Goal: Browse casually

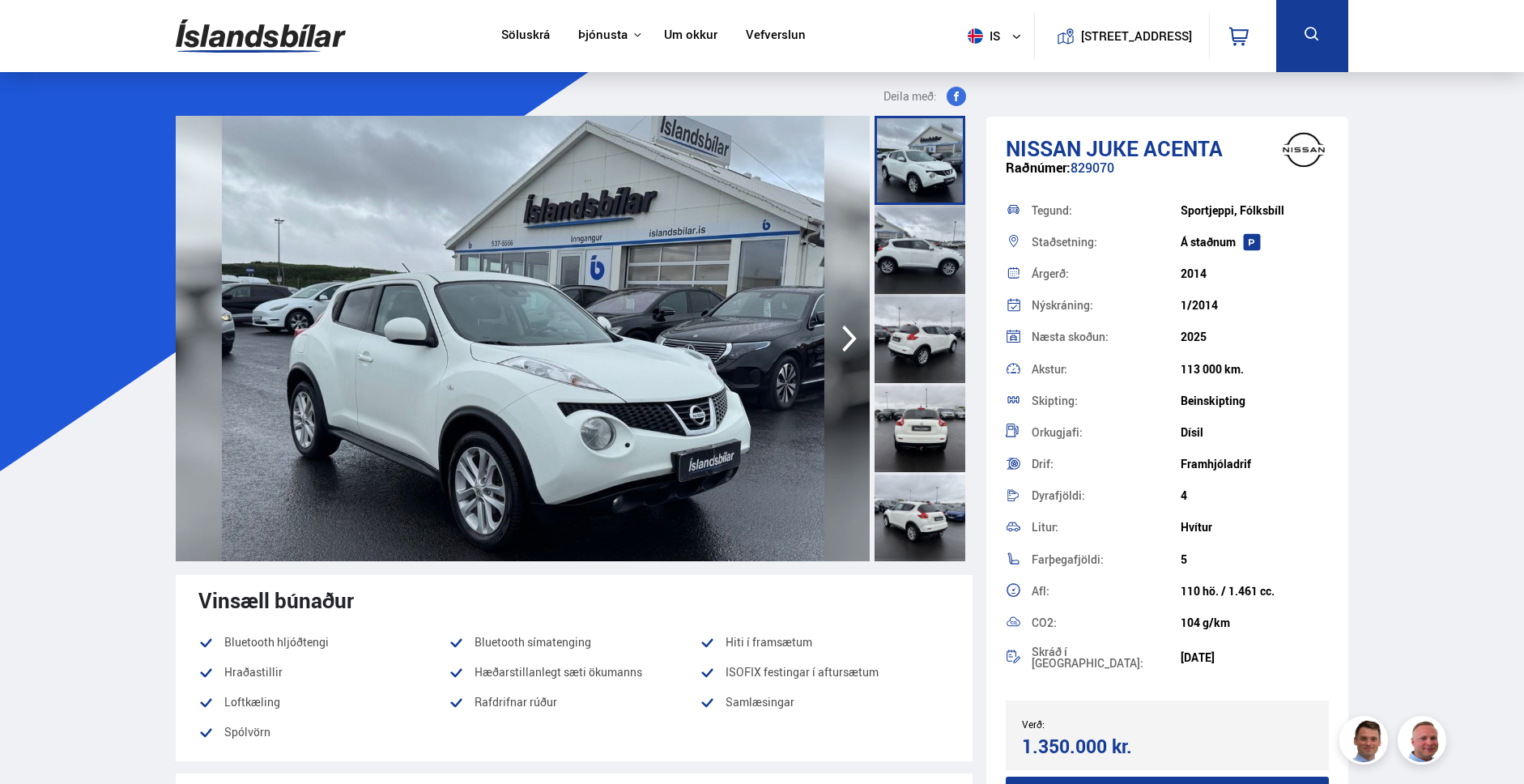
click at [847, 339] on icon "button" at bounding box center [849, 338] width 32 height 39
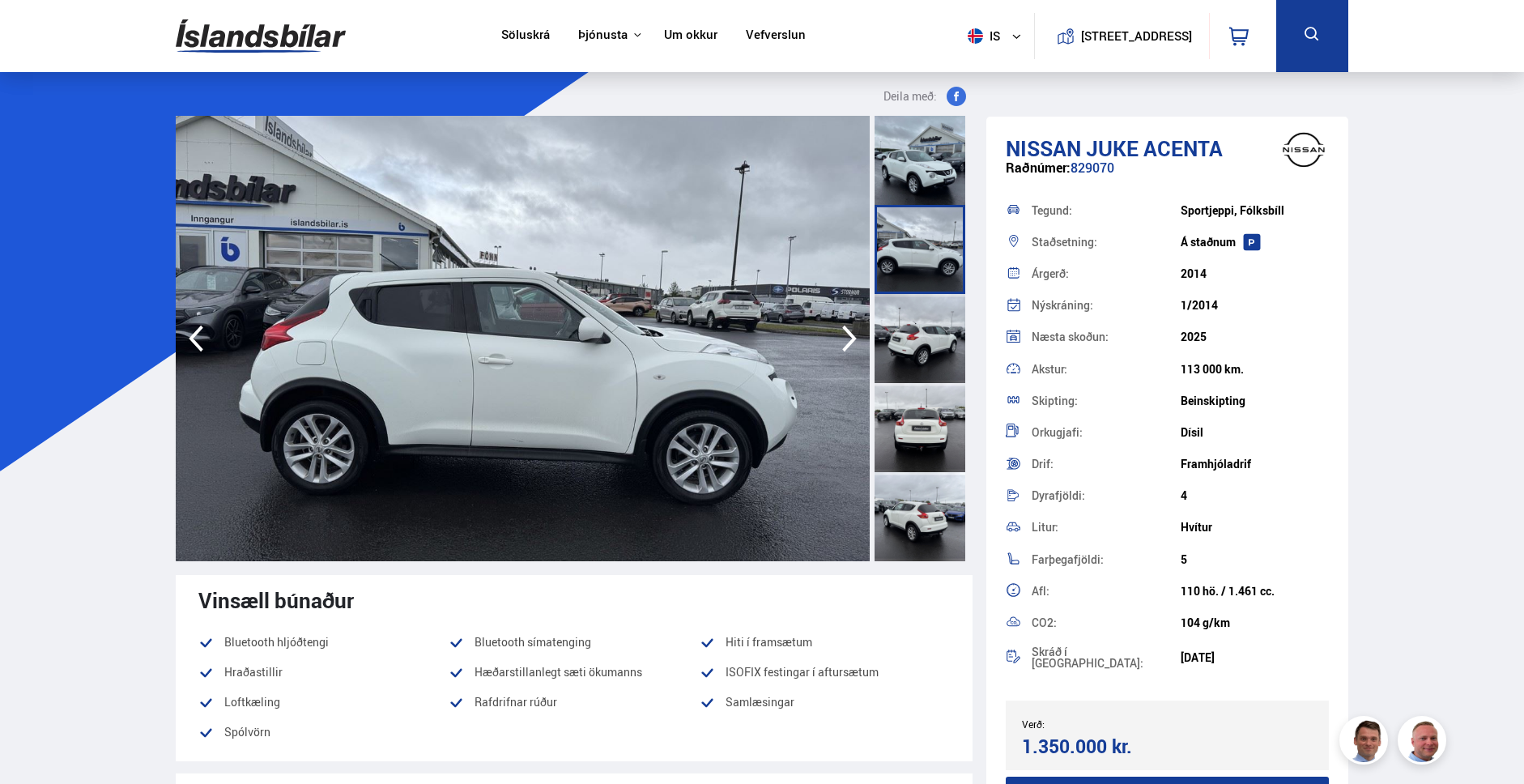
click at [849, 336] on icon "button" at bounding box center [849, 338] width 32 height 39
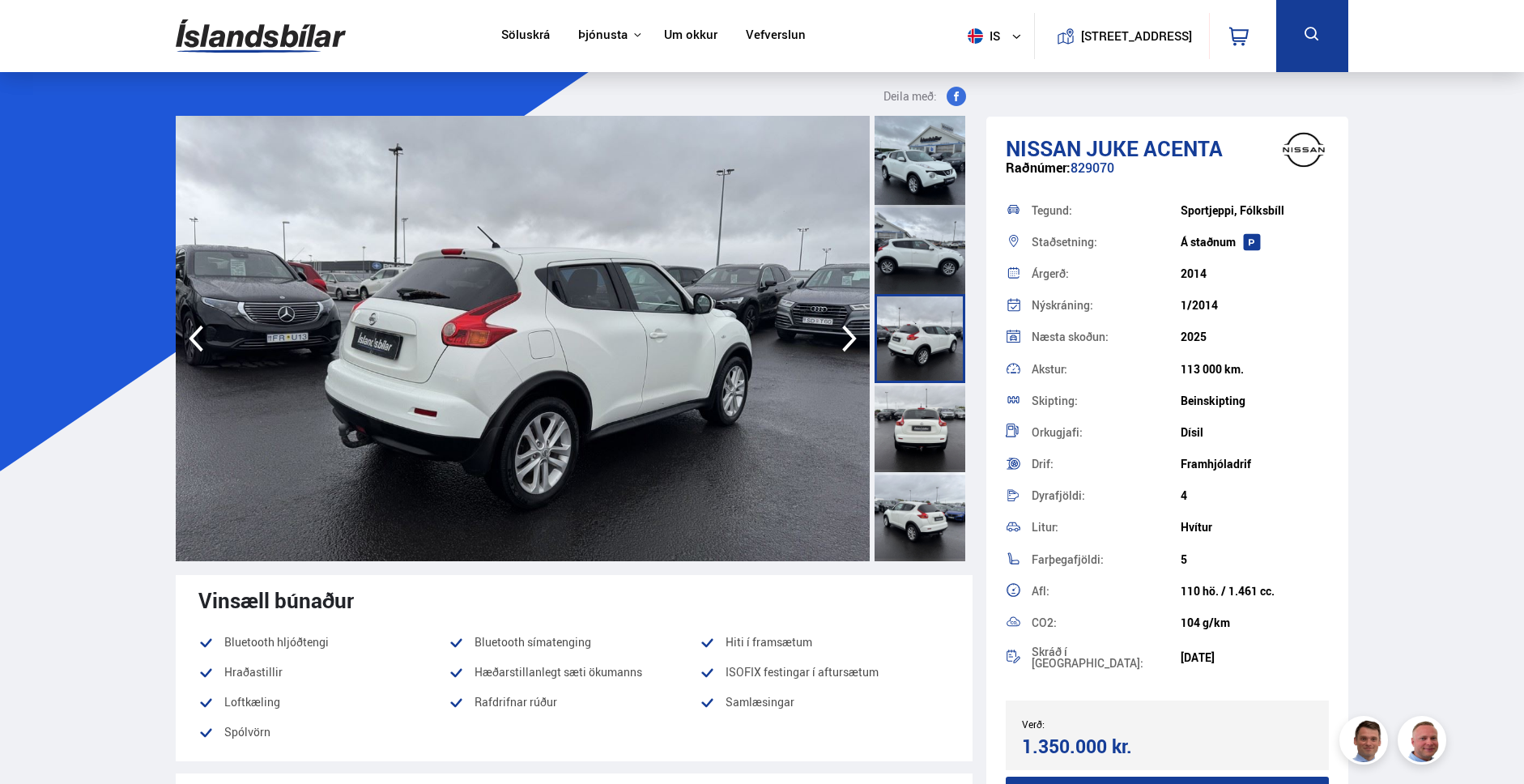
click at [849, 336] on icon "button" at bounding box center [849, 338] width 32 height 39
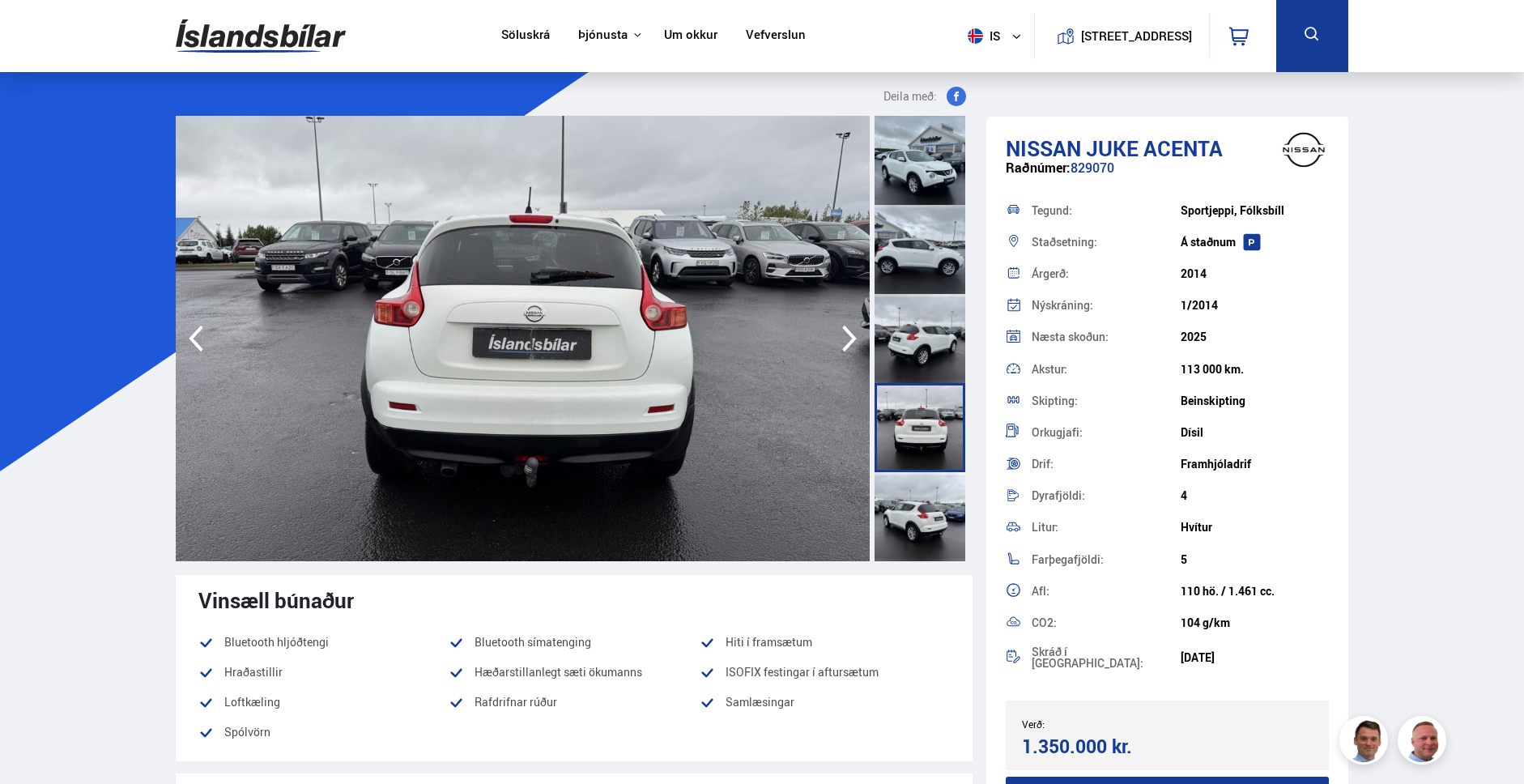
click at [849, 336] on icon "button" at bounding box center [849, 338] width 32 height 39
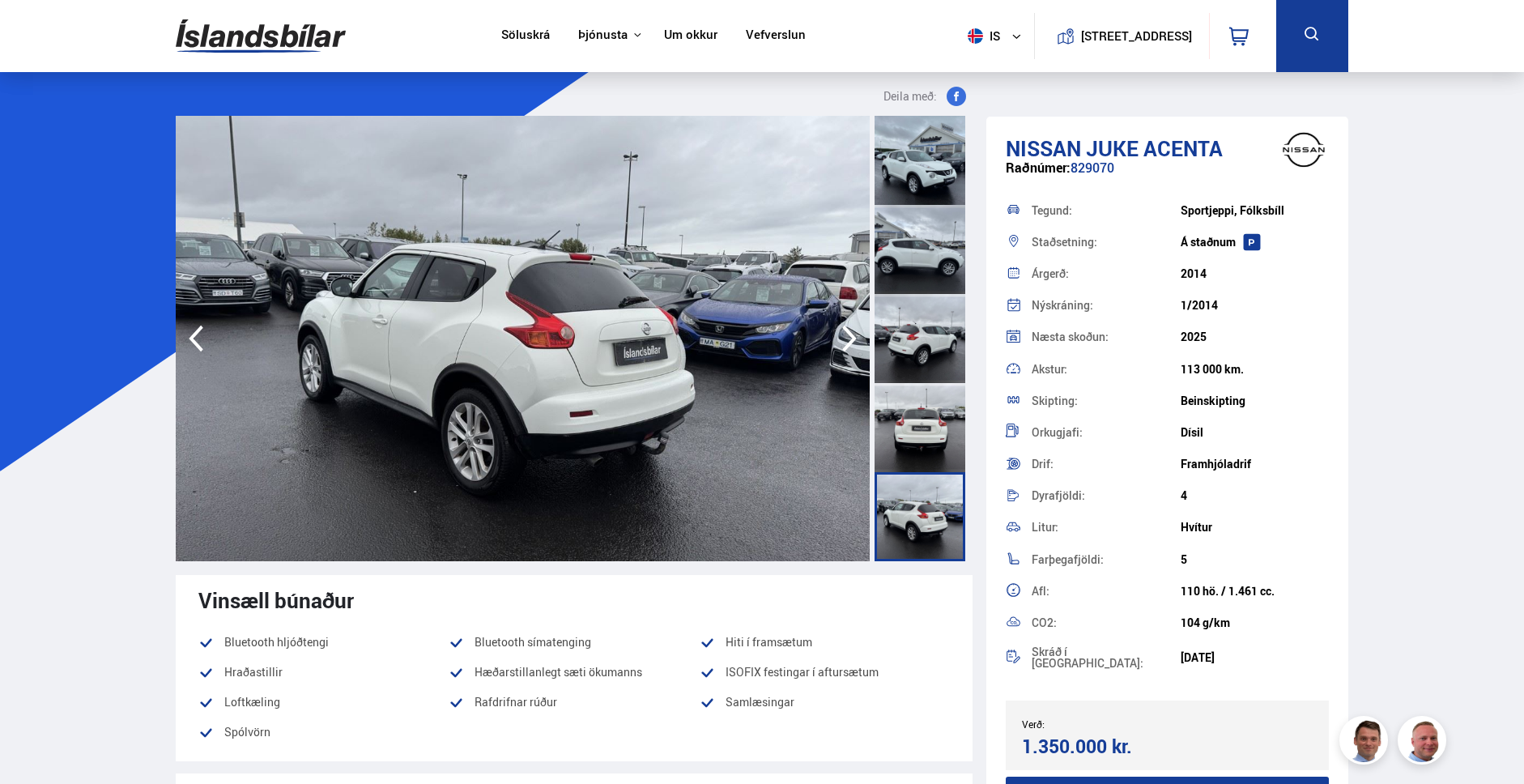
click at [849, 336] on icon "button" at bounding box center [849, 338] width 32 height 39
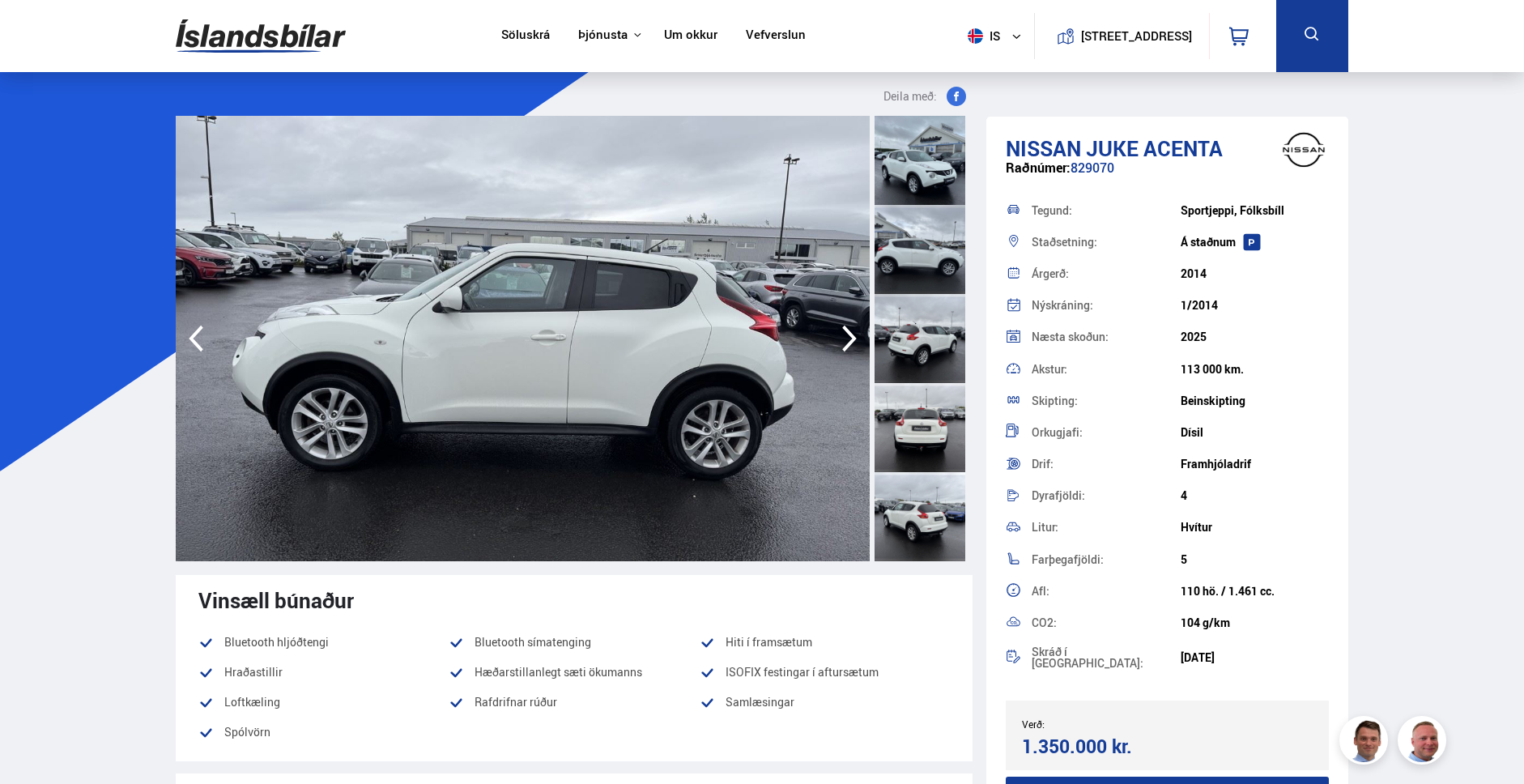
click at [849, 336] on icon "button" at bounding box center [849, 338] width 32 height 39
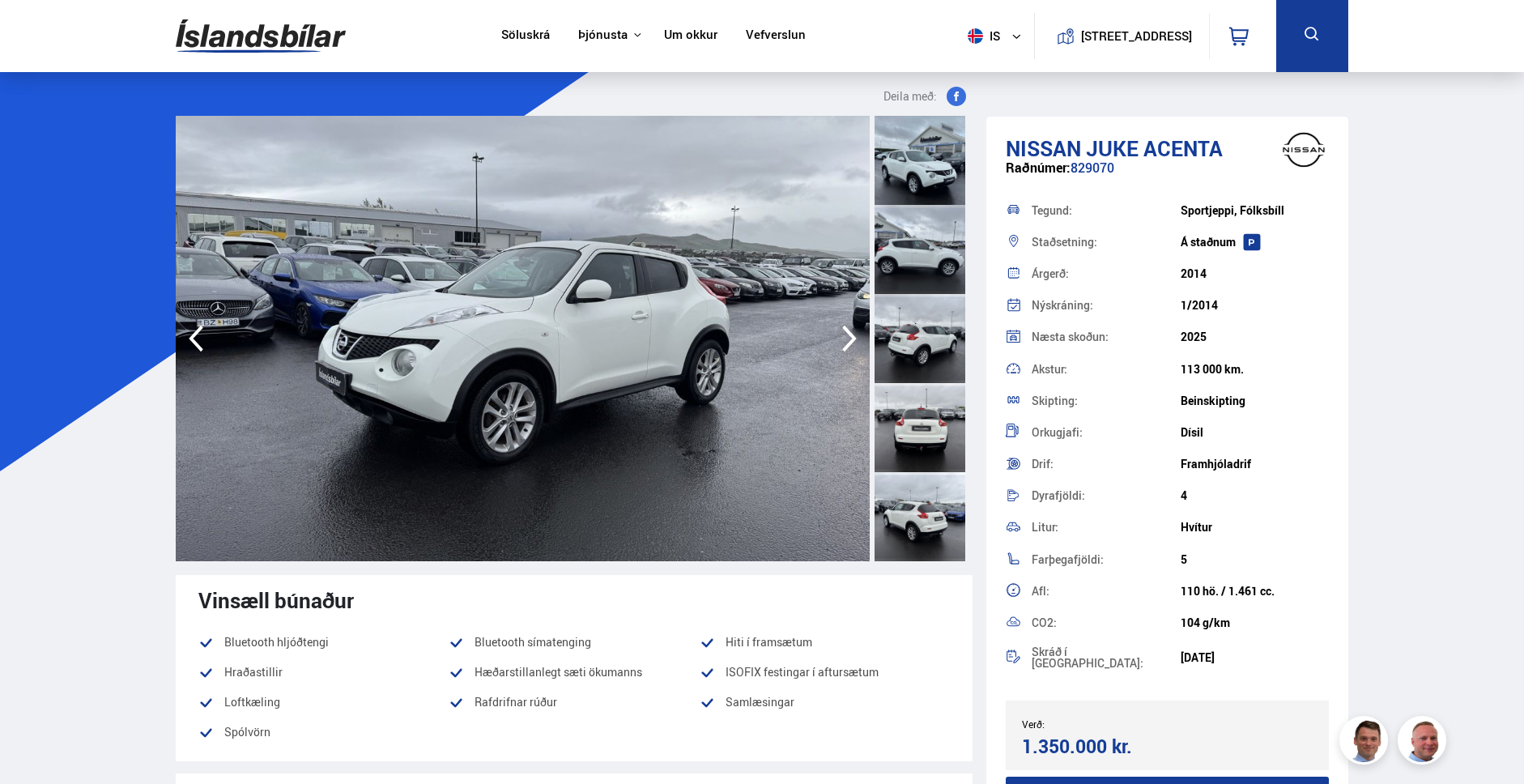
click at [849, 336] on icon "button" at bounding box center [849, 338] width 32 height 39
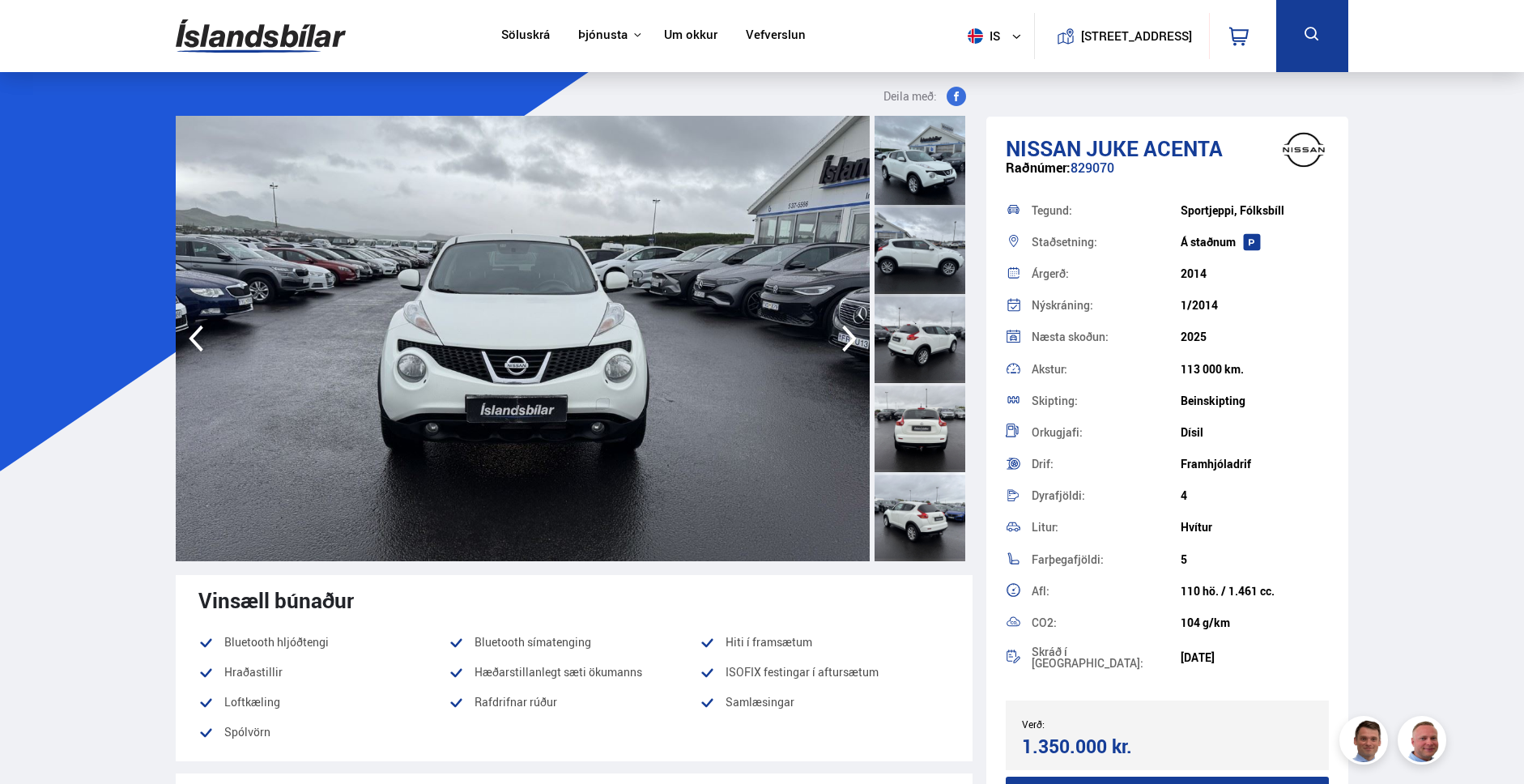
click at [849, 336] on icon "button" at bounding box center [849, 338] width 32 height 39
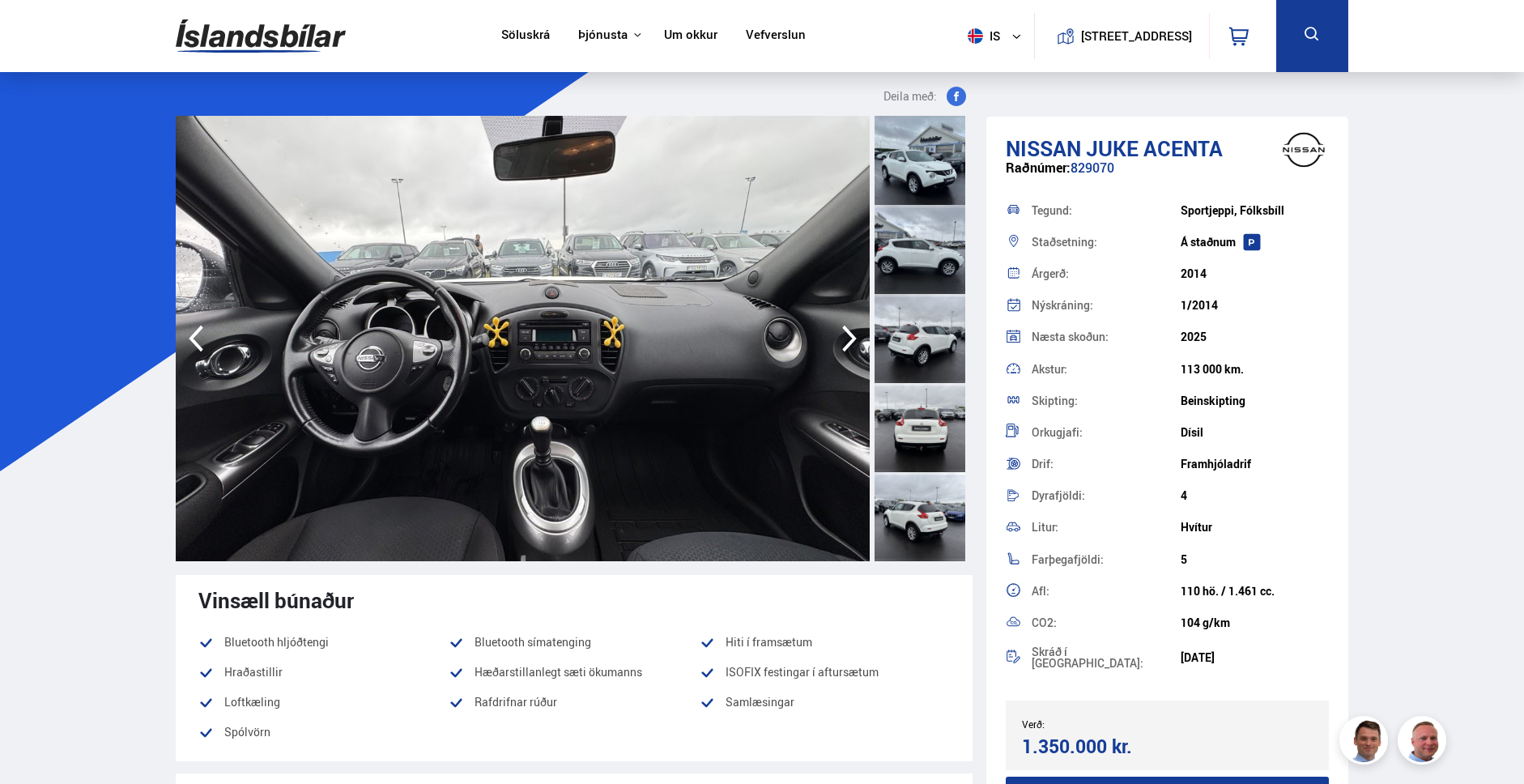
click at [849, 336] on icon "button" at bounding box center [849, 338] width 32 height 39
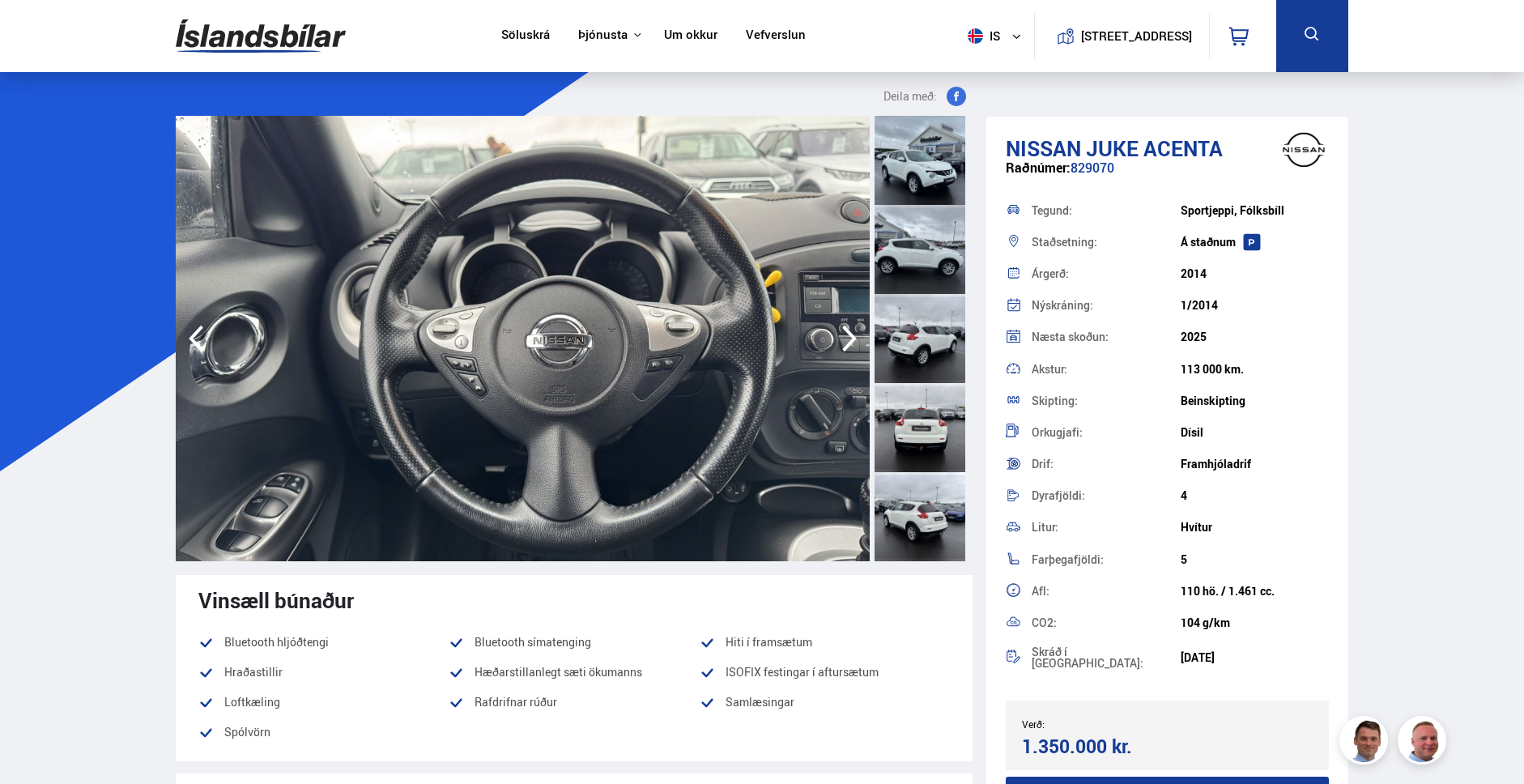
click at [849, 336] on icon "button" at bounding box center [849, 338] width 32 height 39
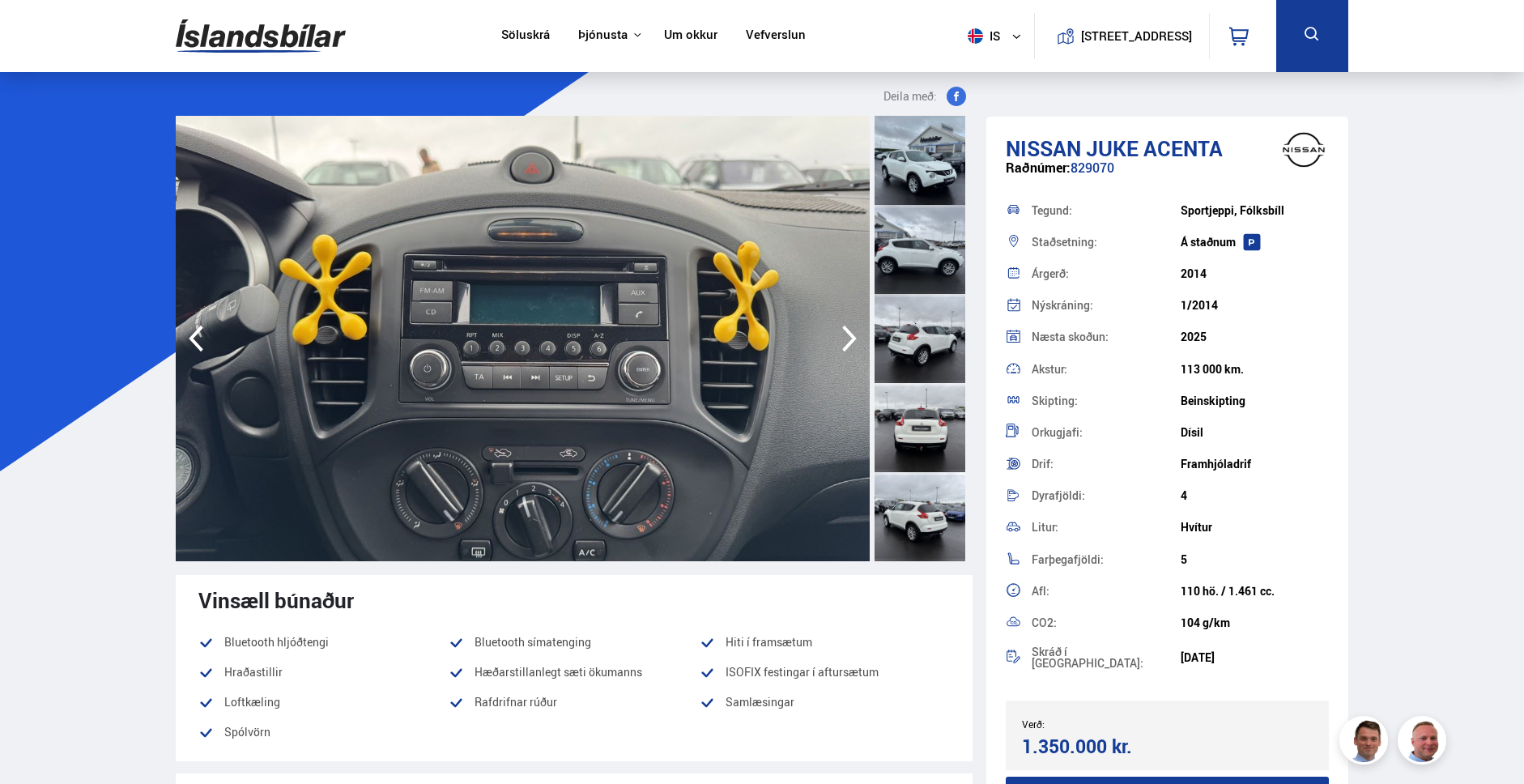
click at [849, 336] on icon "button" at bounding box center [849, 338] width 32 height 39
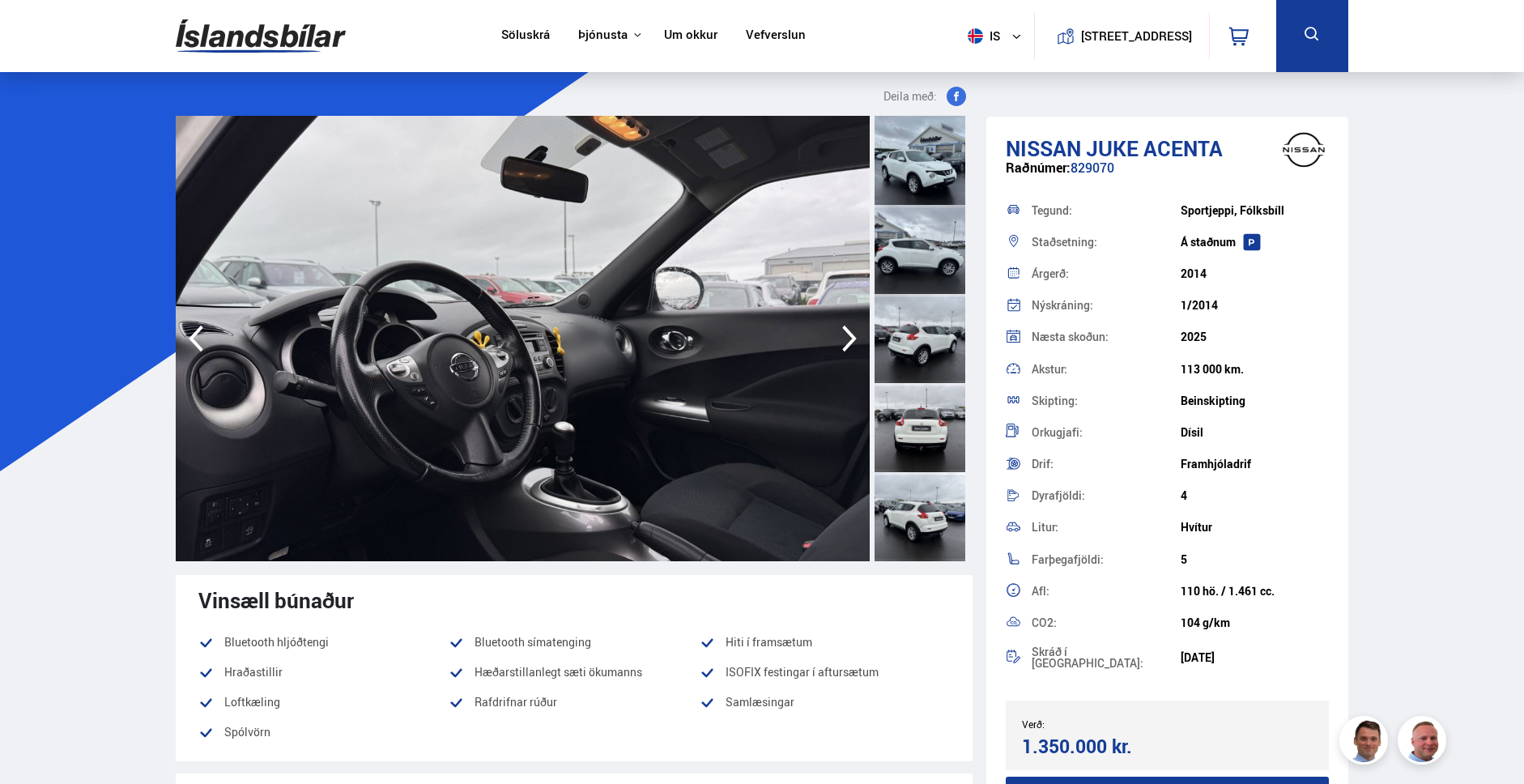
click at [849, 336] on icon "button" at bounding box center [849, 338] width 32 height 39
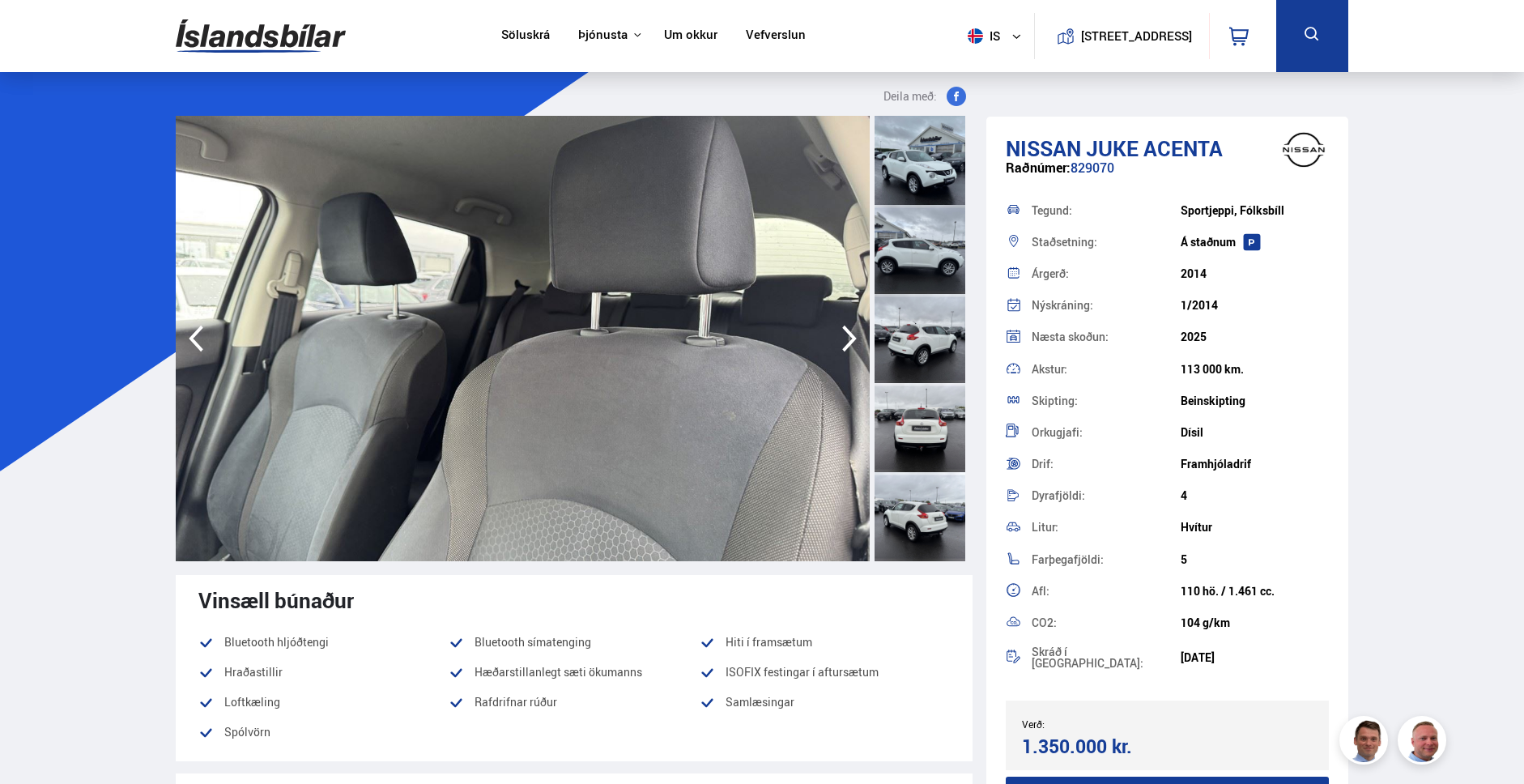
click at [849, 336] on icon "button" at bounding box center [849, 338] width 32 height 39
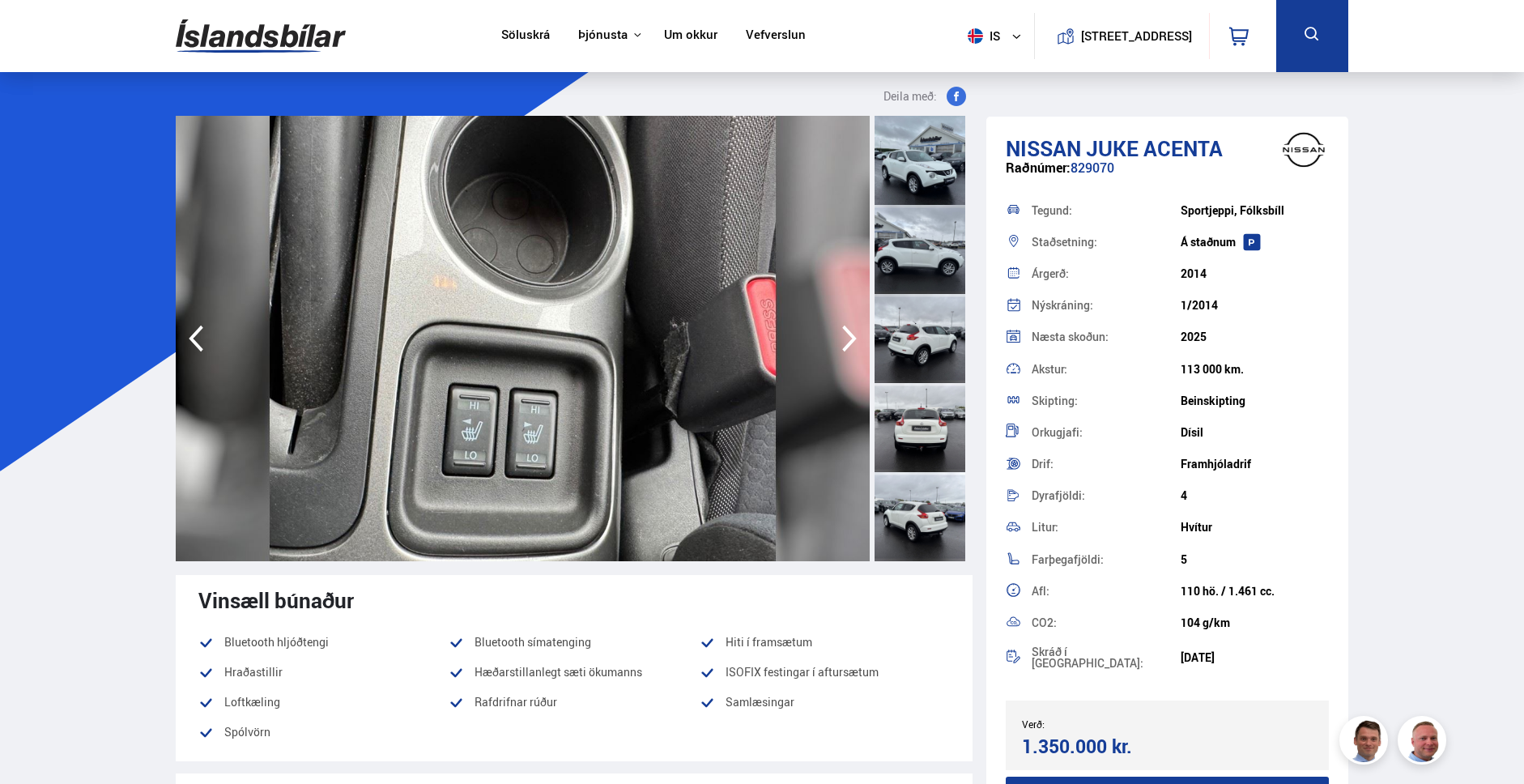
click at [849, 336] on icon "button" at bounding box center [849, 338] width 32 height 39
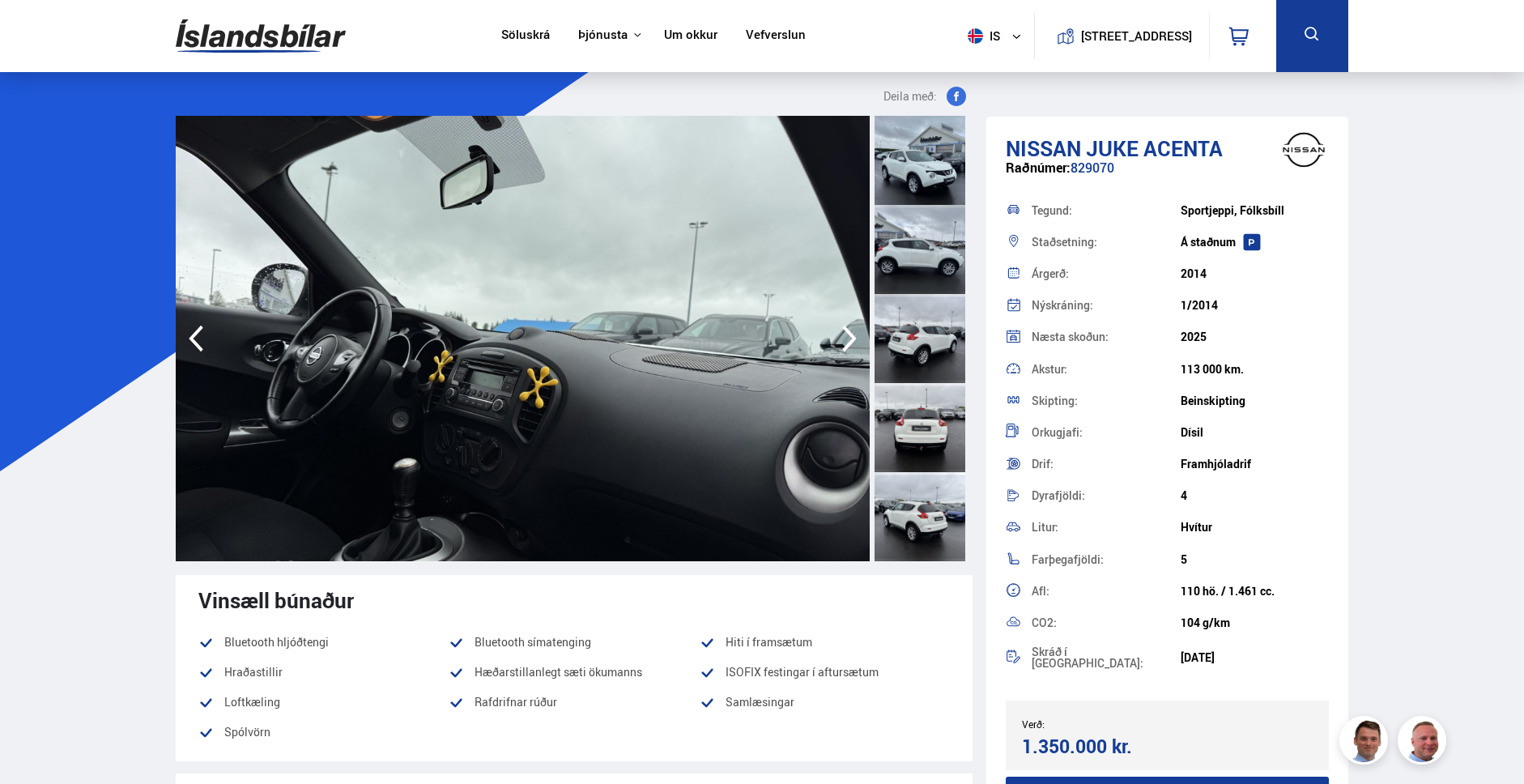
click at [849, 336] on icon "button" at bounding box center [849, 338] width 32 height 39
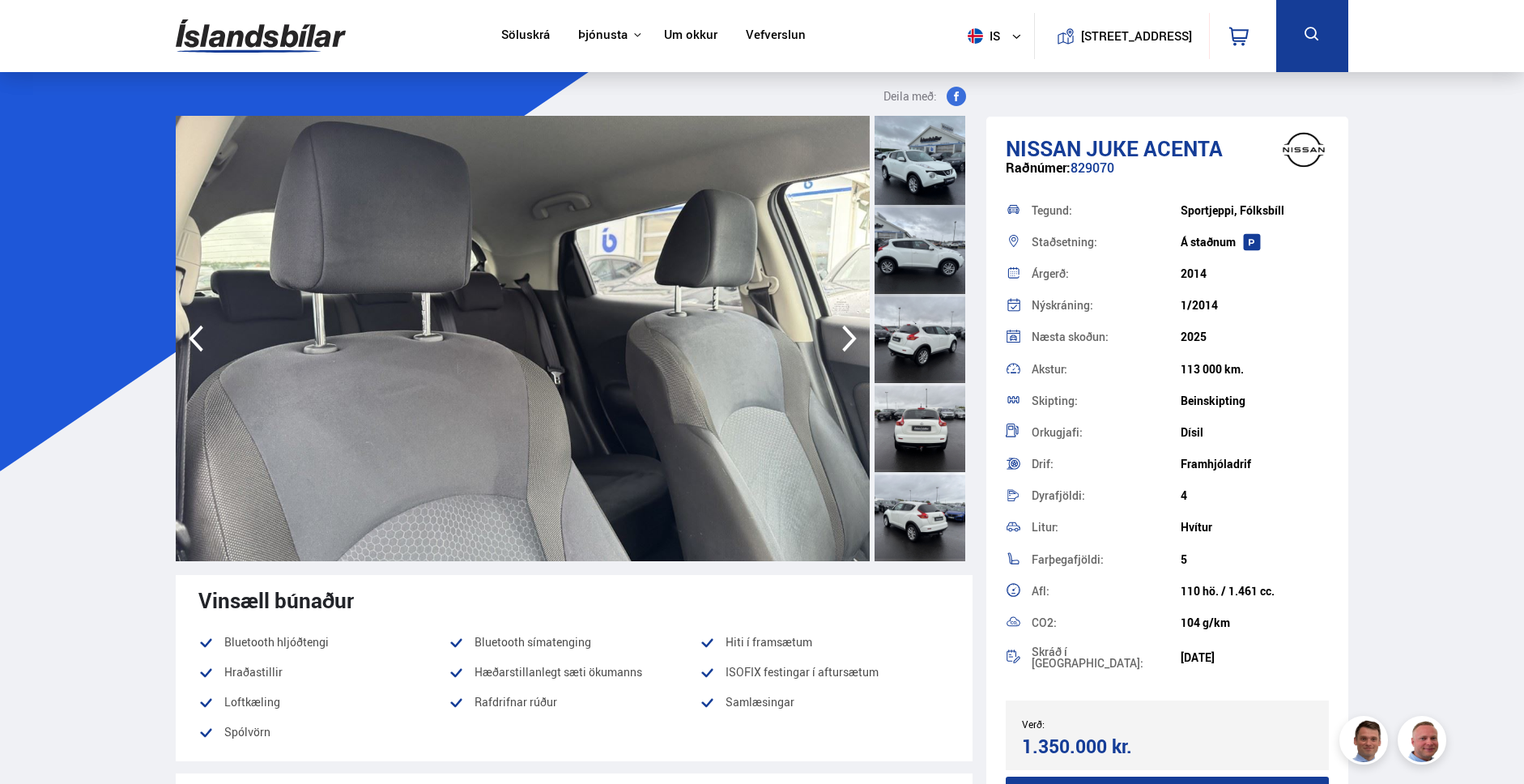
click at [849, 336] on icon "button" at bounding box center [849, 338] width 32 height 39
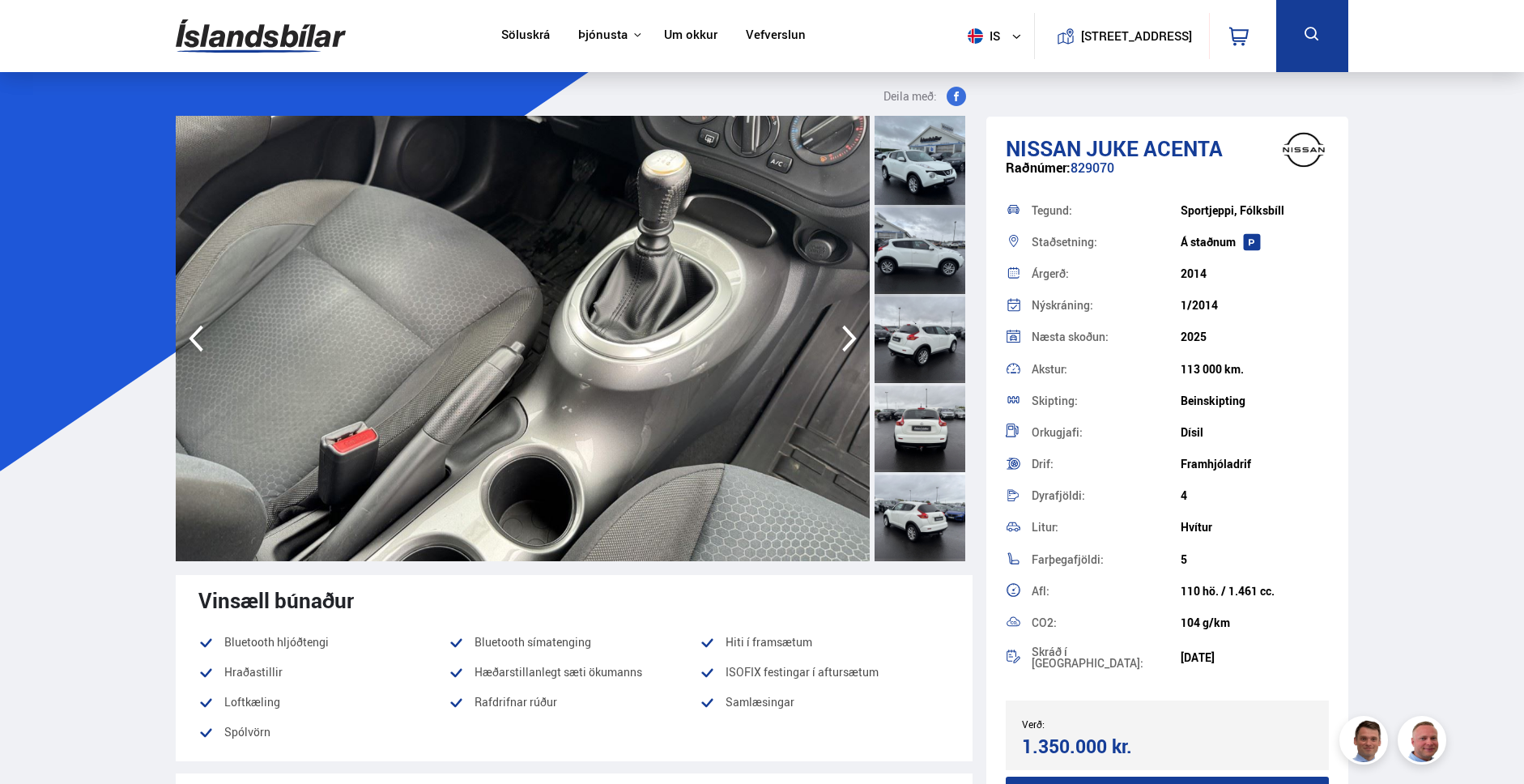
click at [849, 336] on icon "button" at bounding box center [849, 338] width 32 height 39
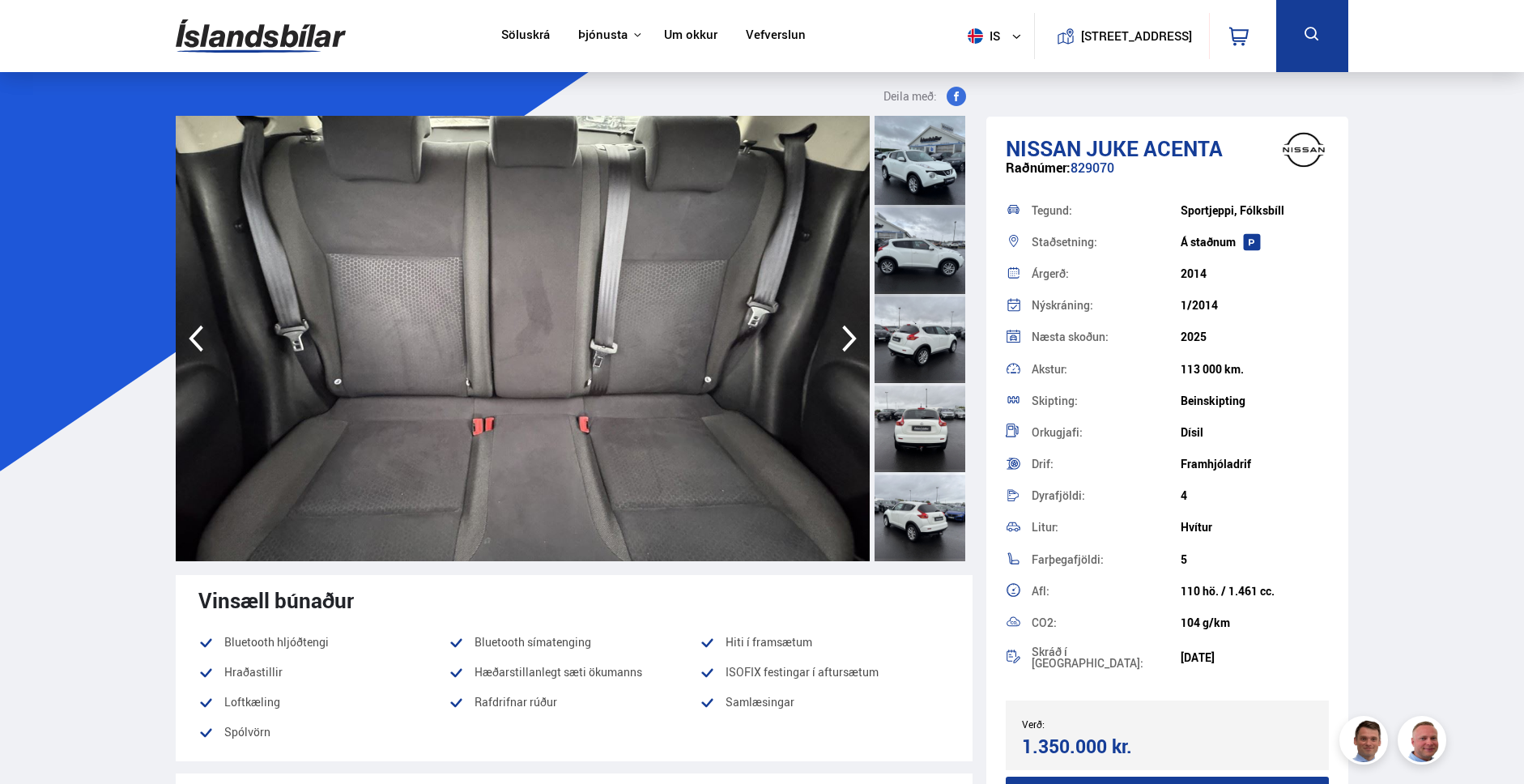
click at [849, 336] on icon "button" at bounding box center [849, 338] width 32 height 39
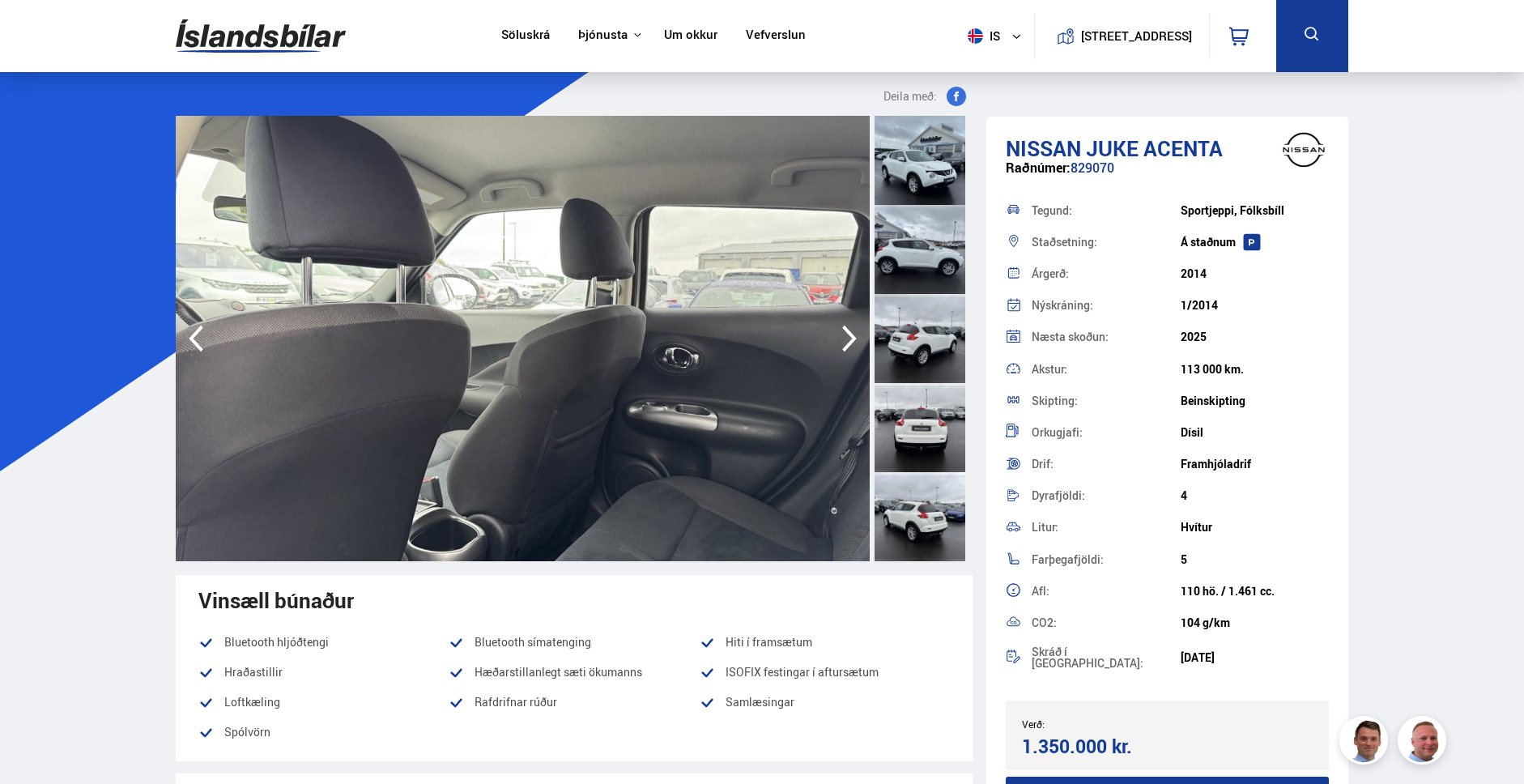
click at [849, 336] on icon "button" at bounding box center [849, 338] width 32 height 39
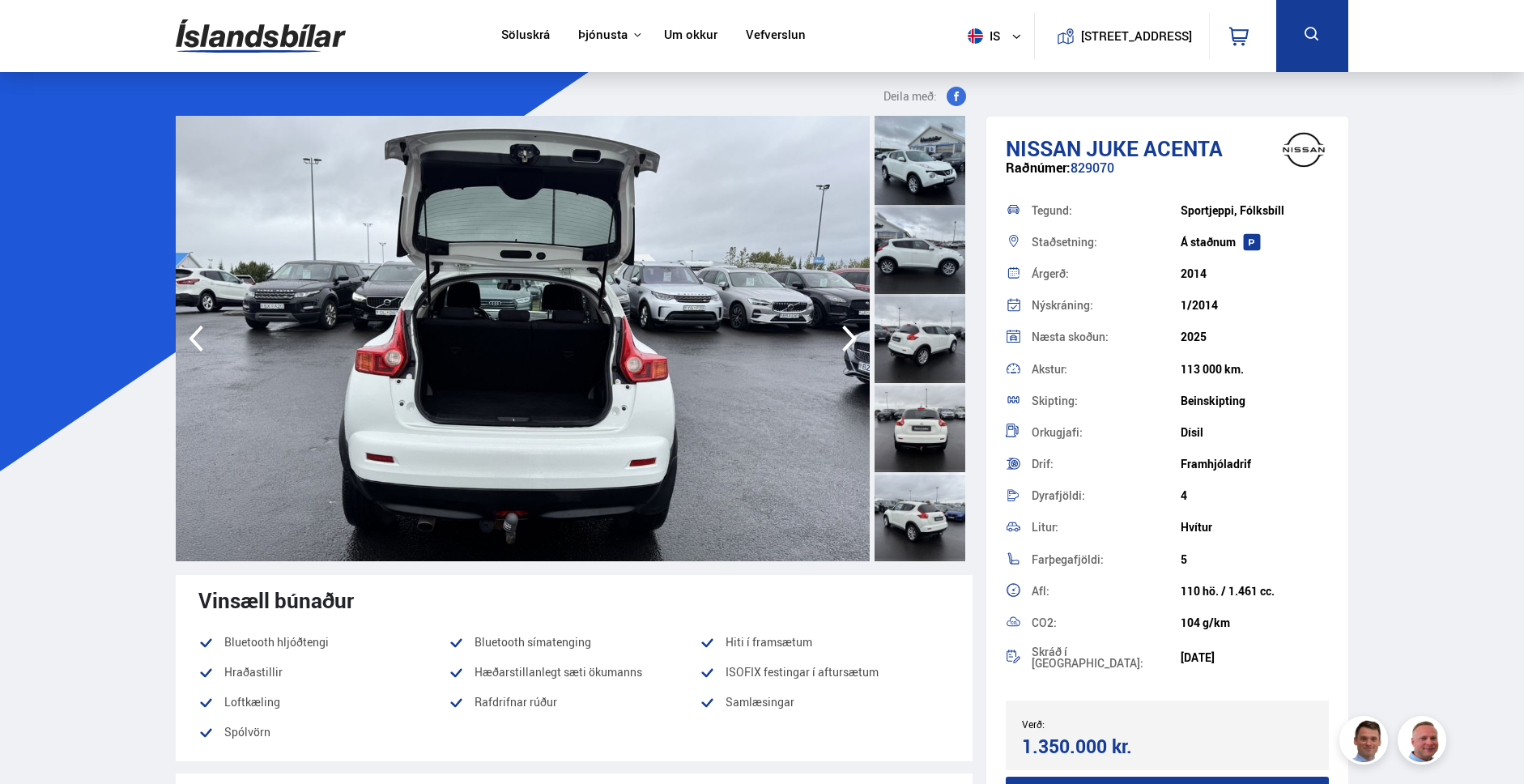
click at [849, 336] on icon "button" at bounding box center [849, 338] width 32 height 39
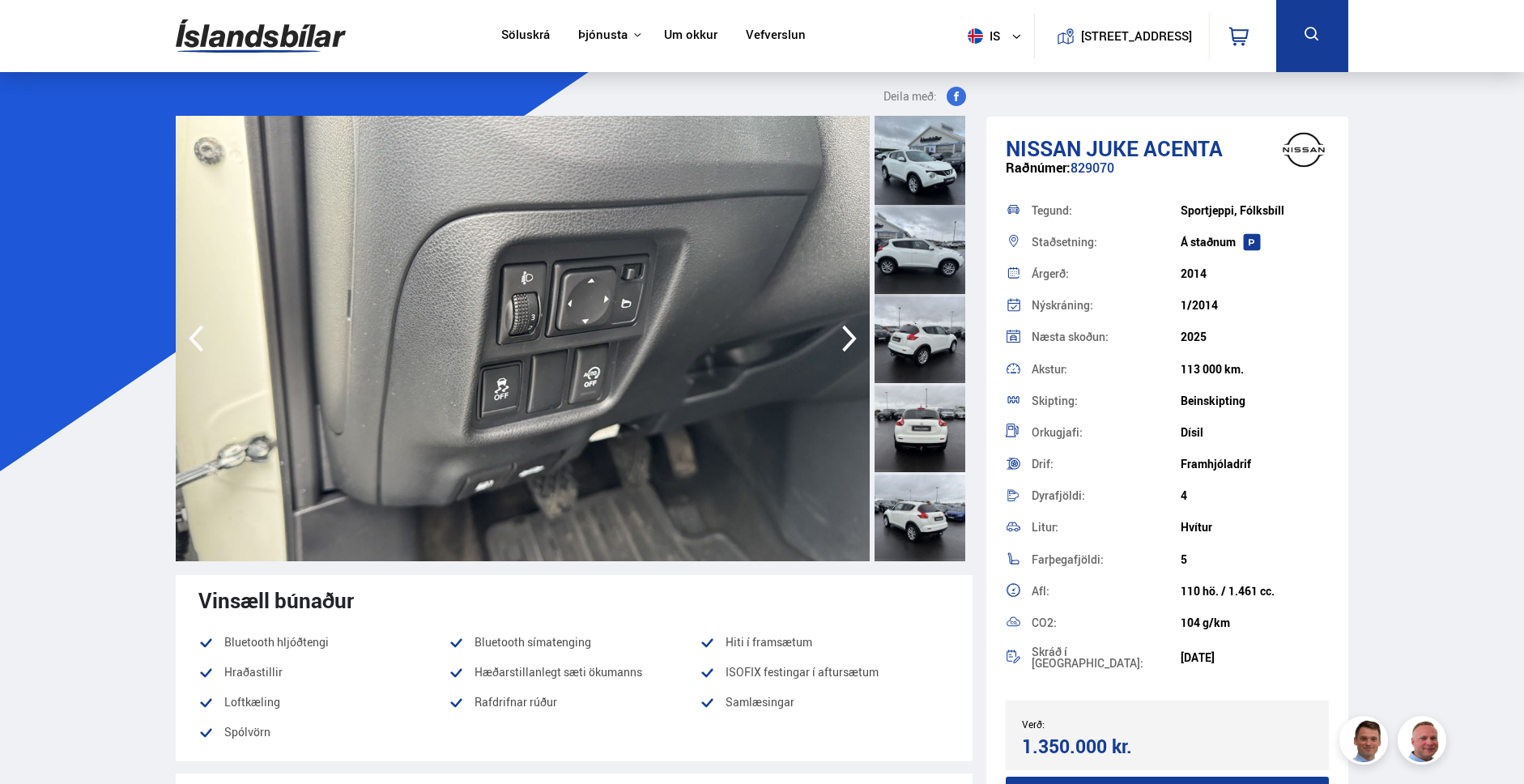
click at [849, 336] on icon "button" at bounding box center [849, 338] width 32 height 39
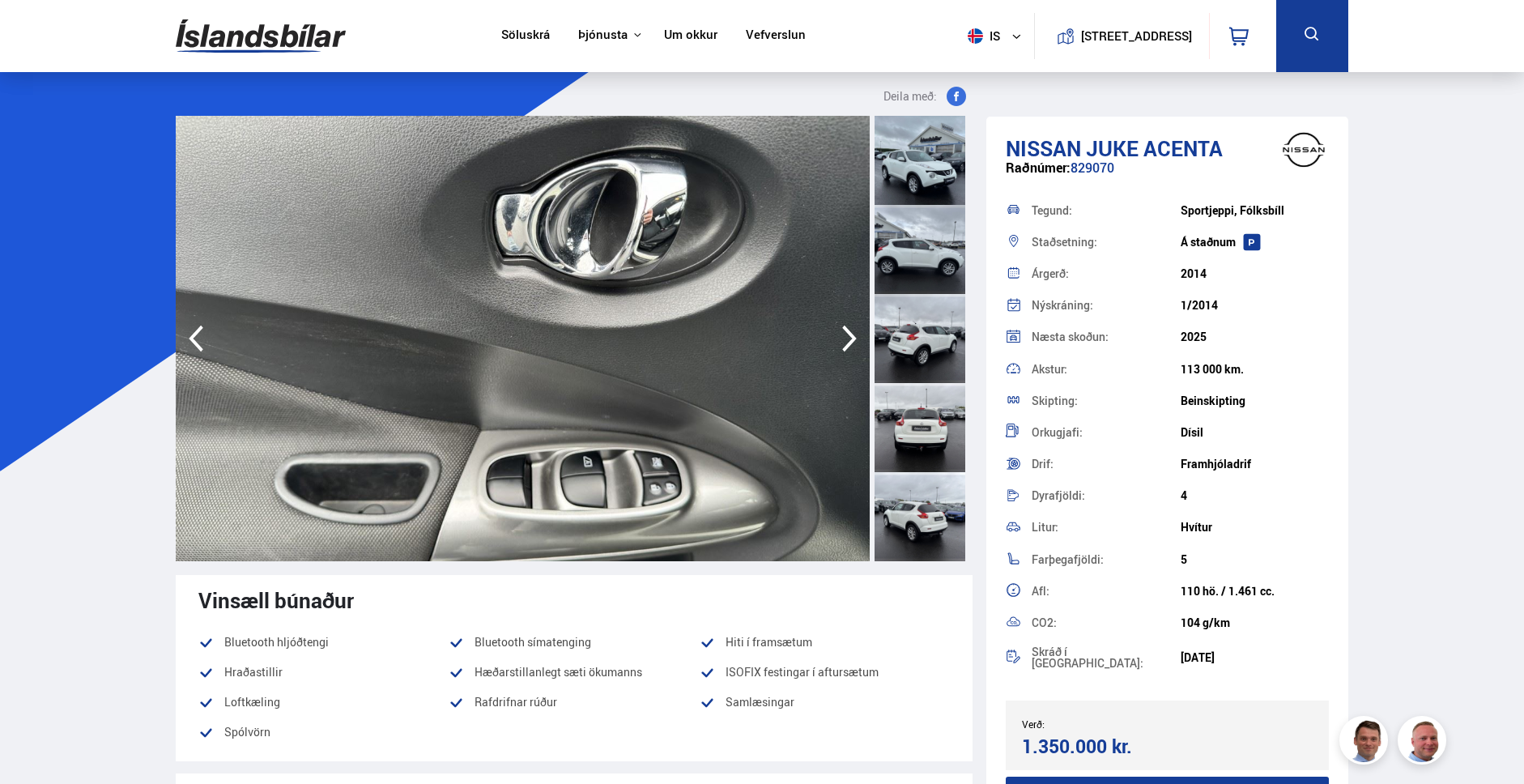
click at [849, 336] on icon "button" at bounding box center [849, 338] width 32 height 39
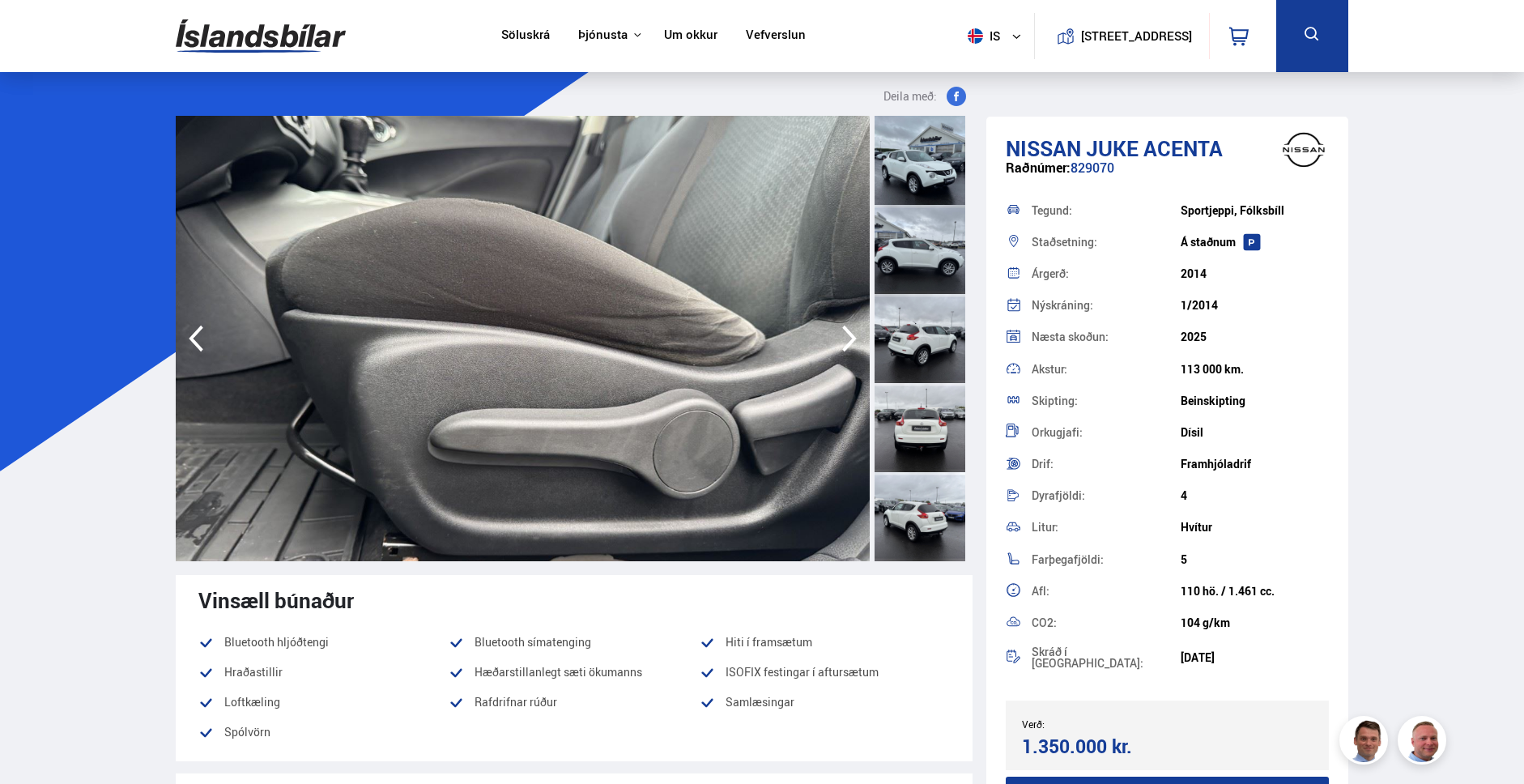
click at [849, 336] on icon "button" at bounding box center [849, 338] width 32 height 39
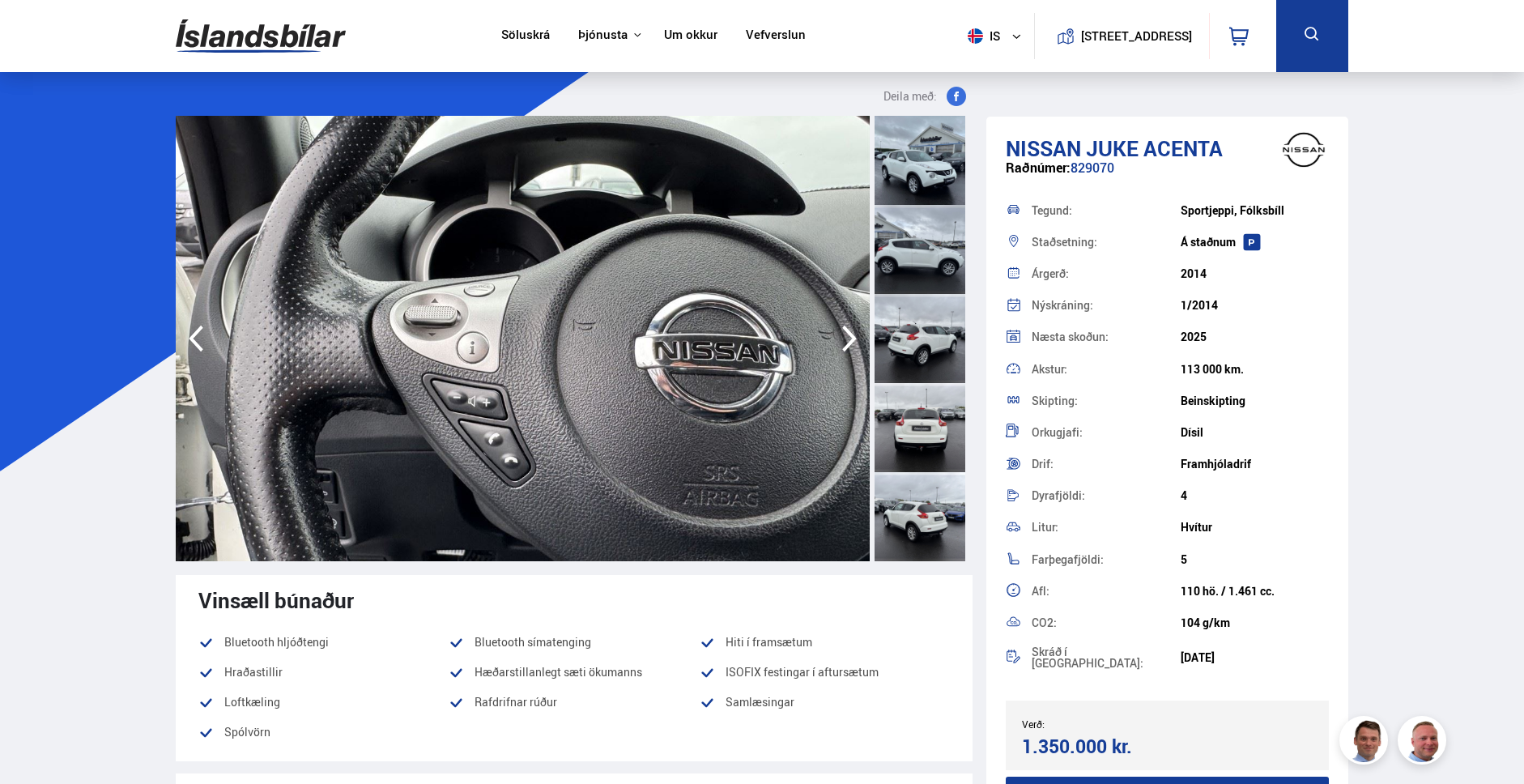
click at [849, 336] on icon "button" at bounding box center [849, 338] width 32 height 39
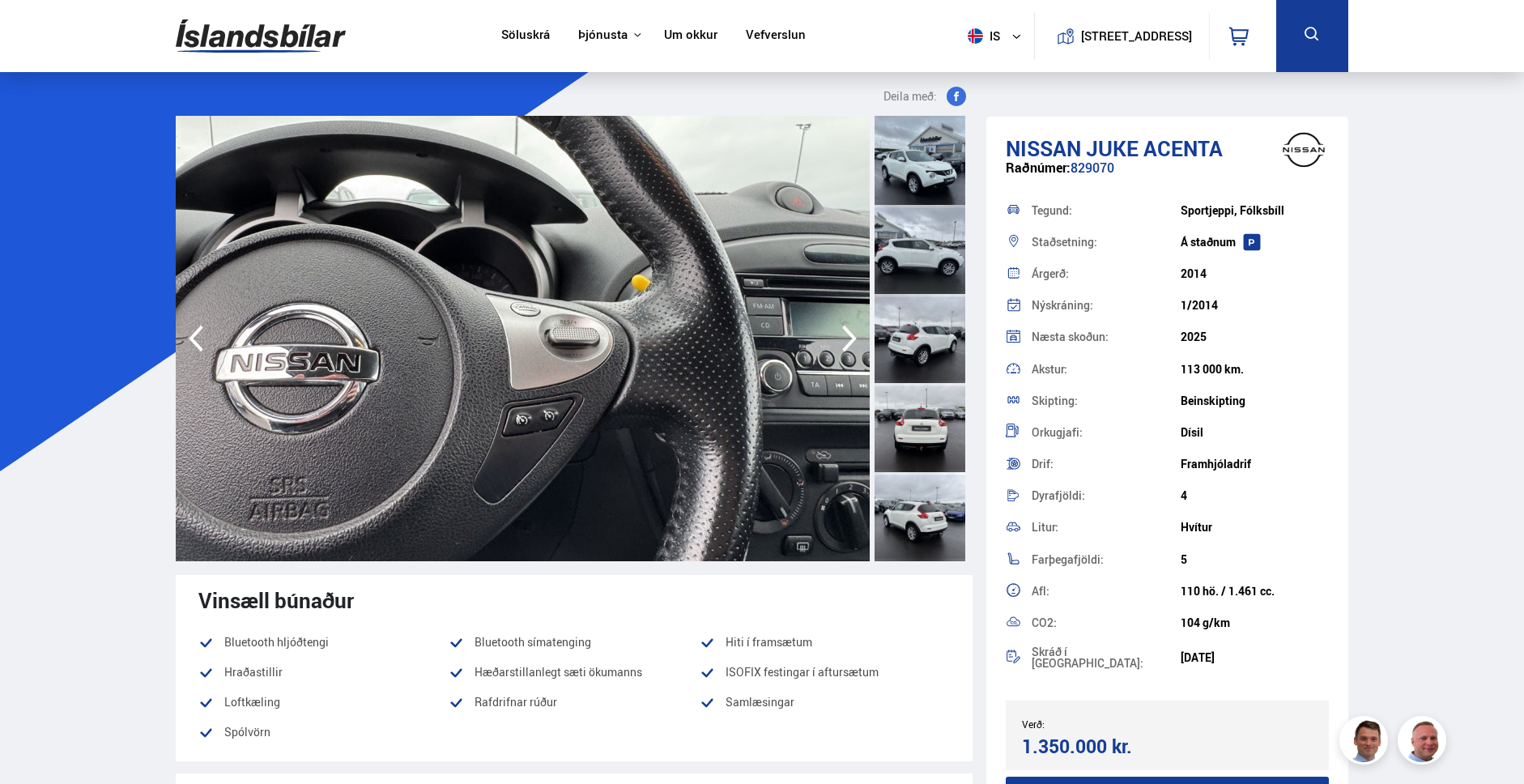
click at [849, 336] on icon "button" at bounding box center [849, 338] width 32 height 39
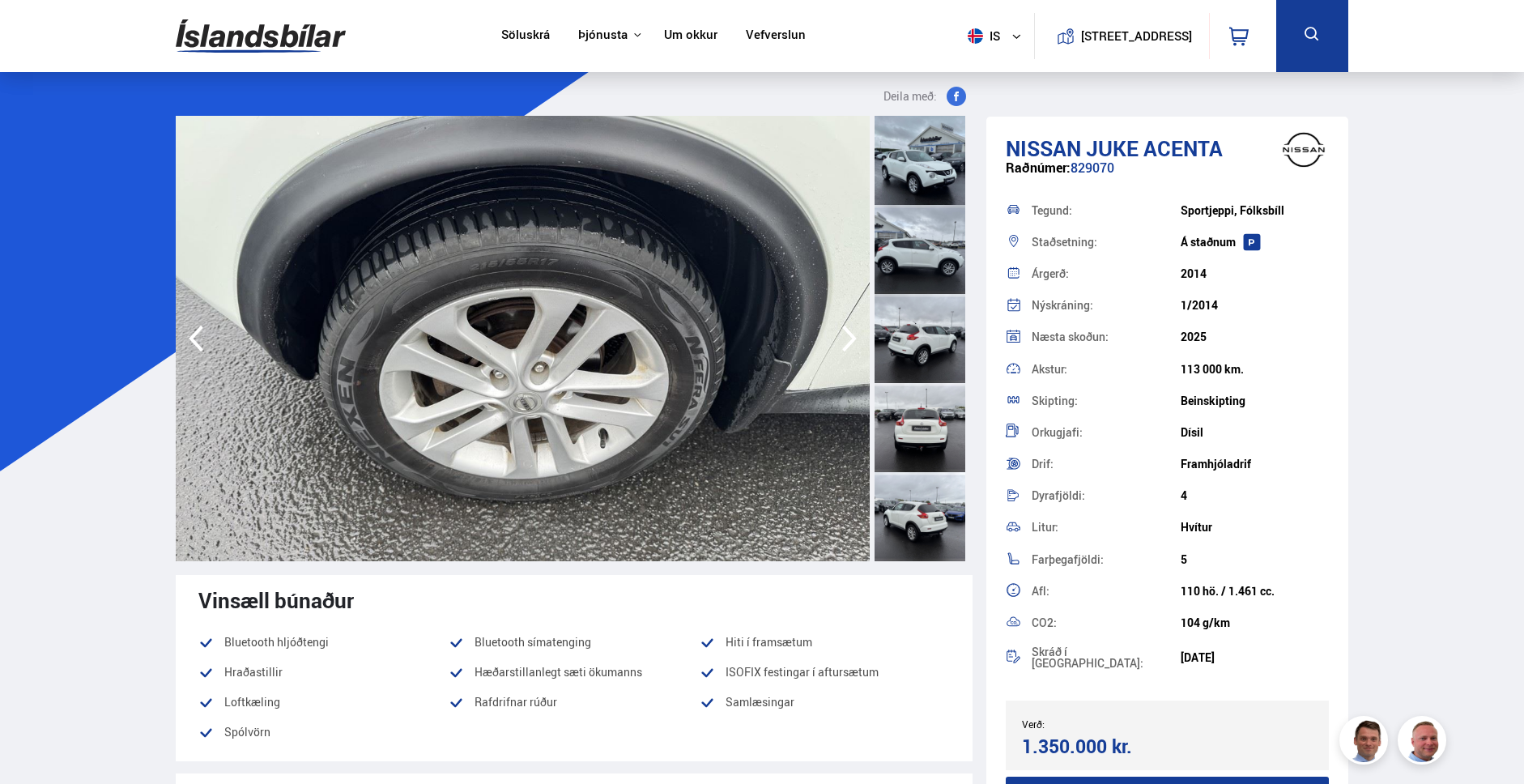
click at [849, 336] on icon "button" at bounding box center [849, 338] width 32 height 39
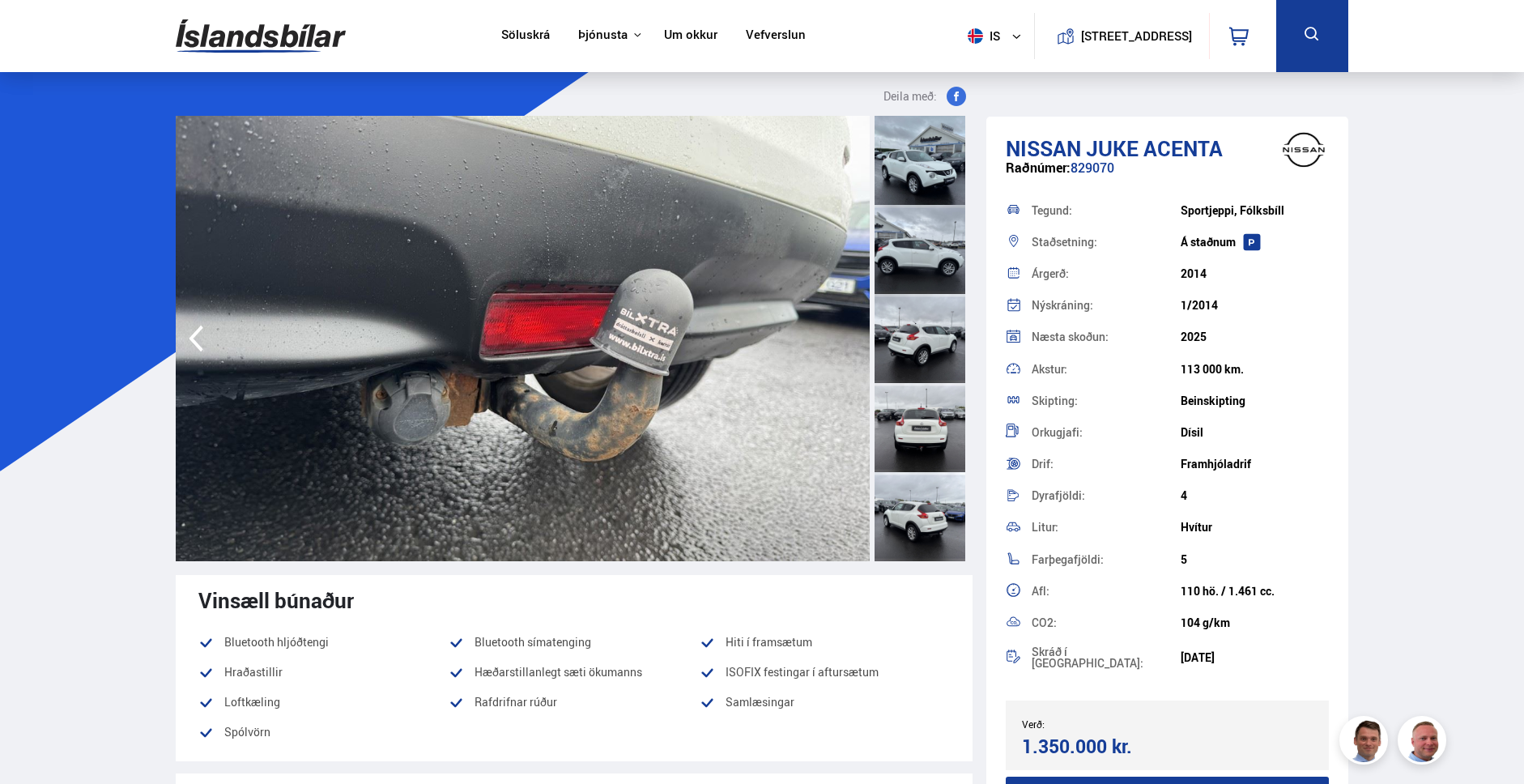
click at [849, 336] on img at bounding box center [523, 338] width 694 height 445
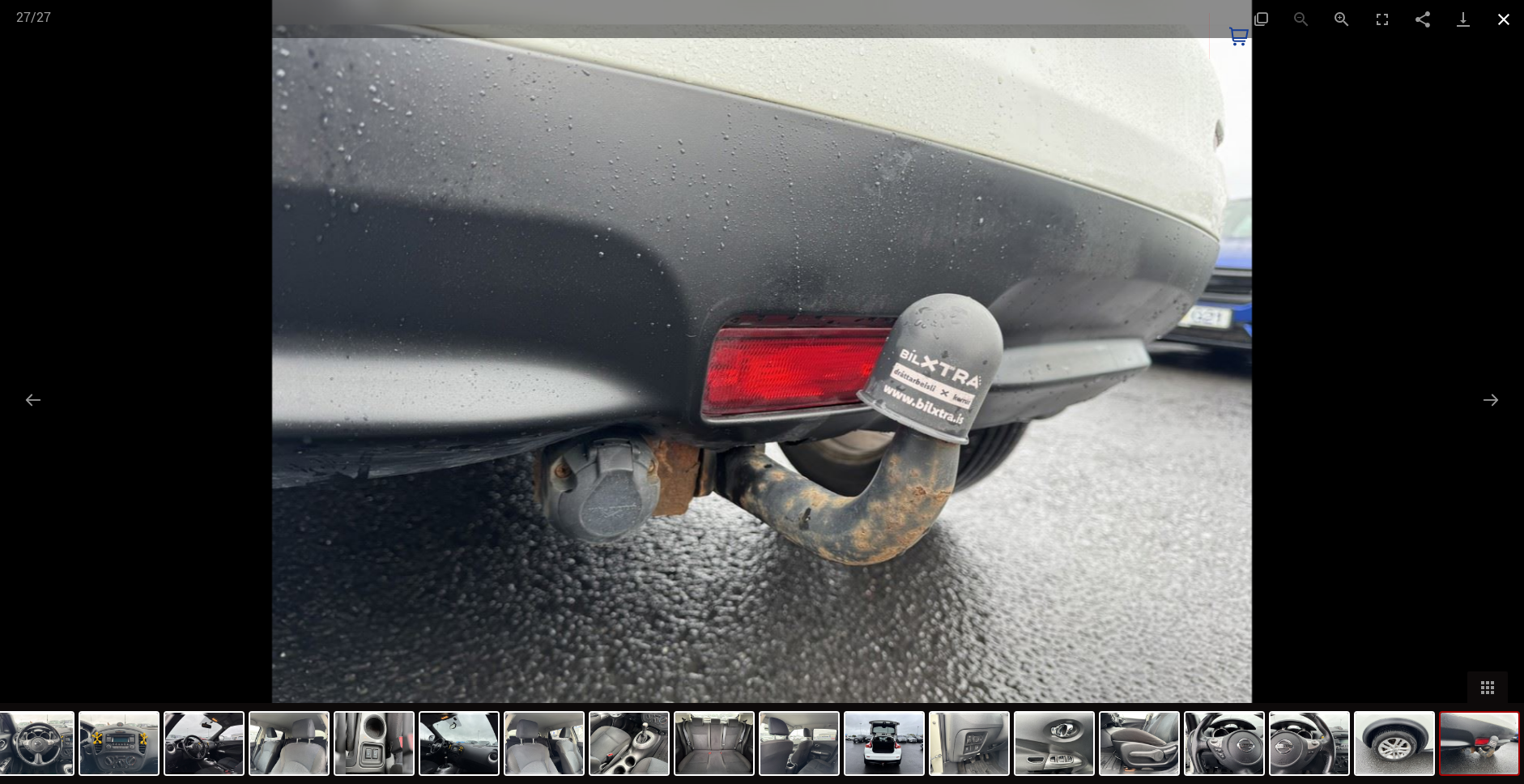
click at [1503, 19] on button "Close gallery" at bounding box center [1504, 19] width 40 height 38
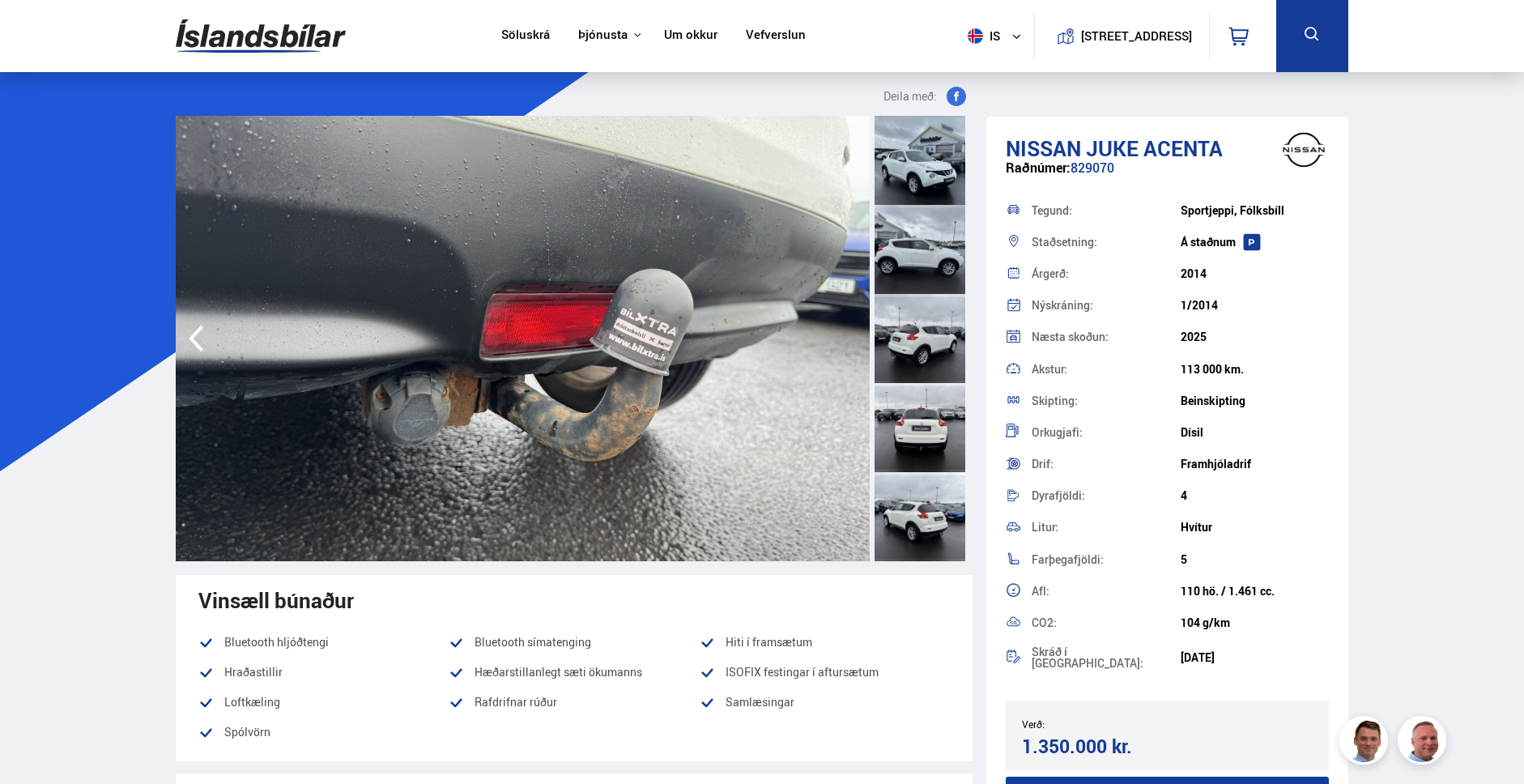
click at [918, 164] on div at bounding box center [920, 160] width 91 height 89
